Goal: Task Accomplishment & Management: Use online tool/utility

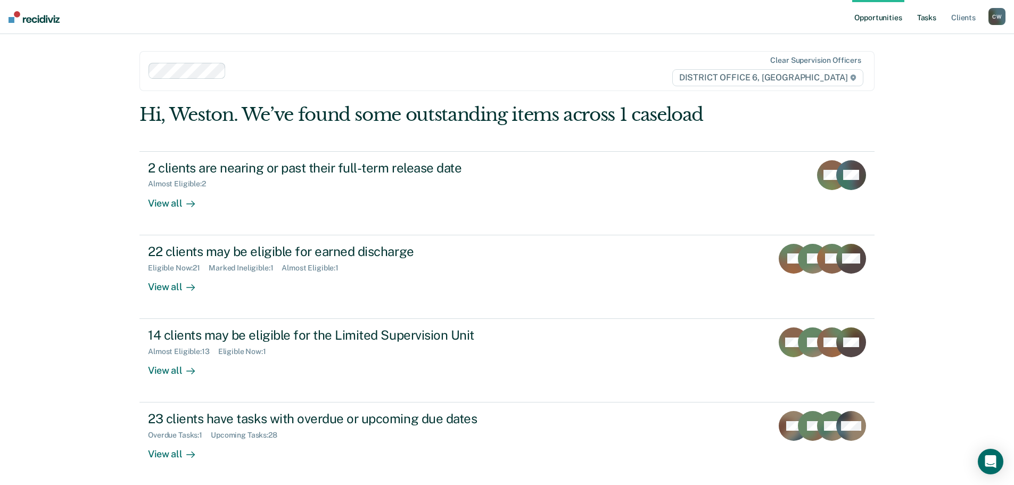
click at [918, 20] on link "Tasks" at bounding box center [926, 17] width 23 height 34
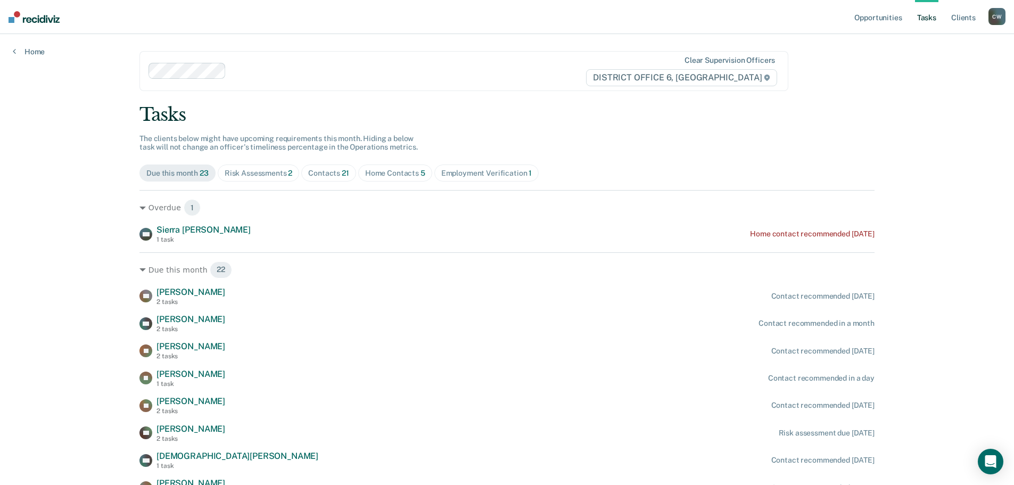
click at [257, 173] on div "Risk Assessments 2" at bounding box center [259, 173] width 68 height 9
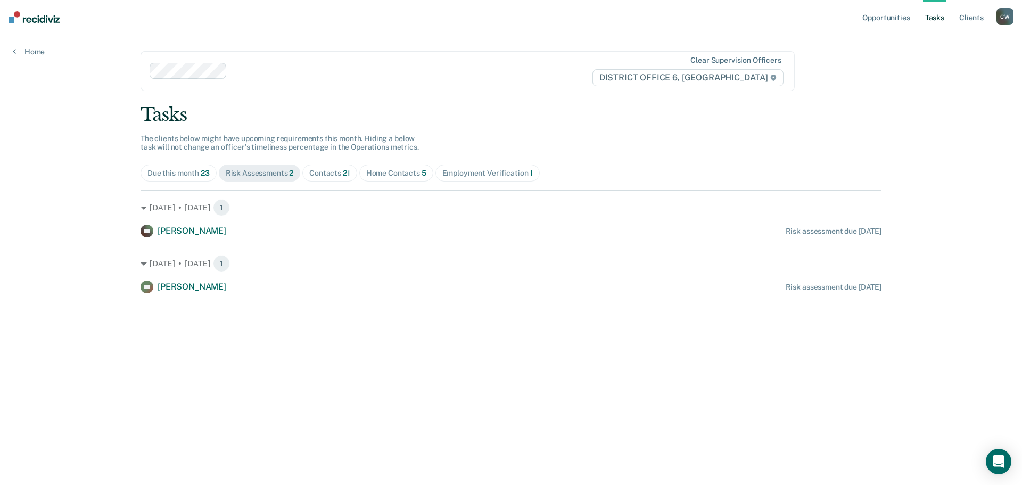
click at [188, 169] on div "Due this month 23" at bounding box center [178, 173] width 62 height 9
